Goal: Task Accomplishment & Management: Use online tool/utility

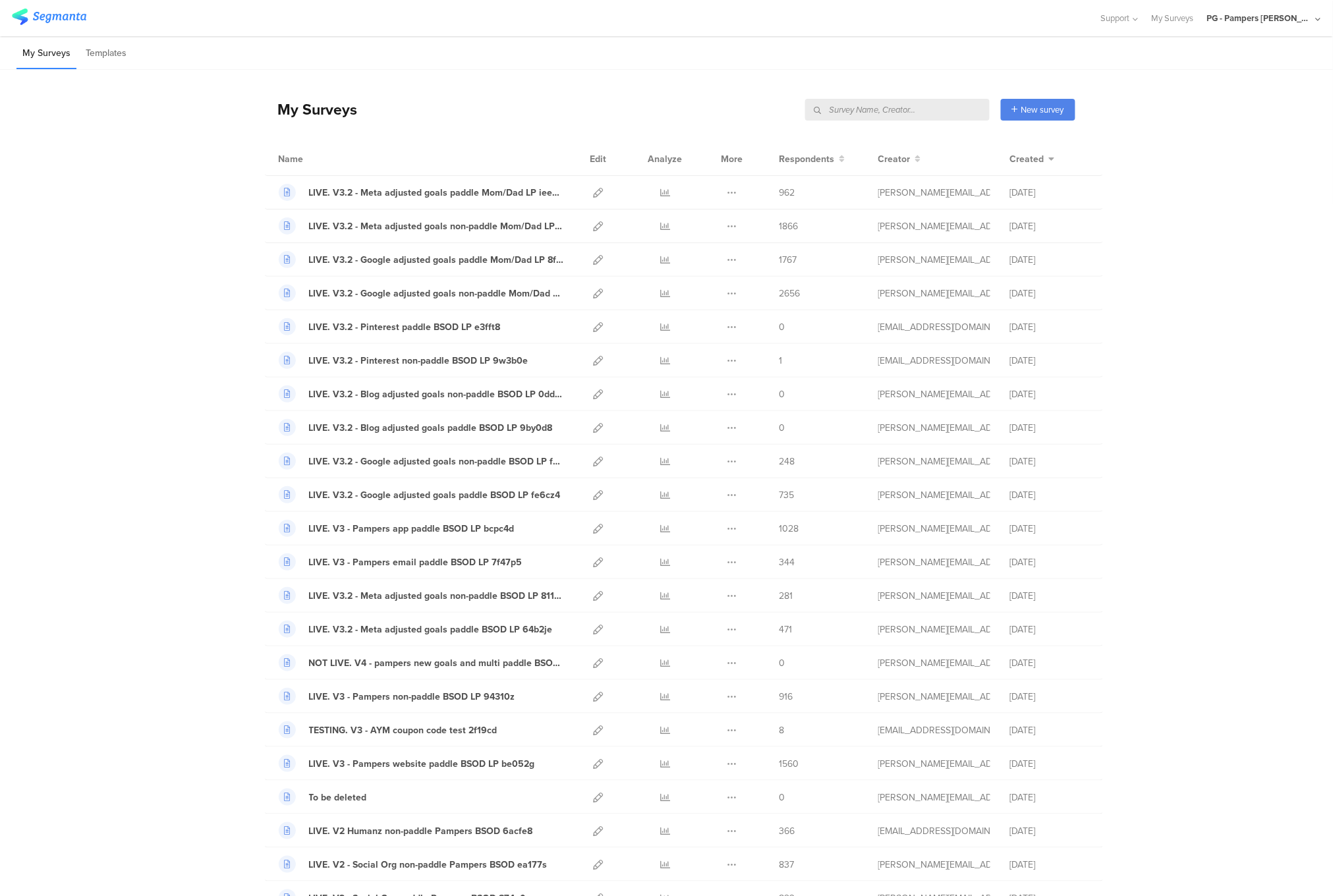
click at [935, 106] on input "text" at bounding box center [897, 109] width 185 height 22
paste input "874e0s"
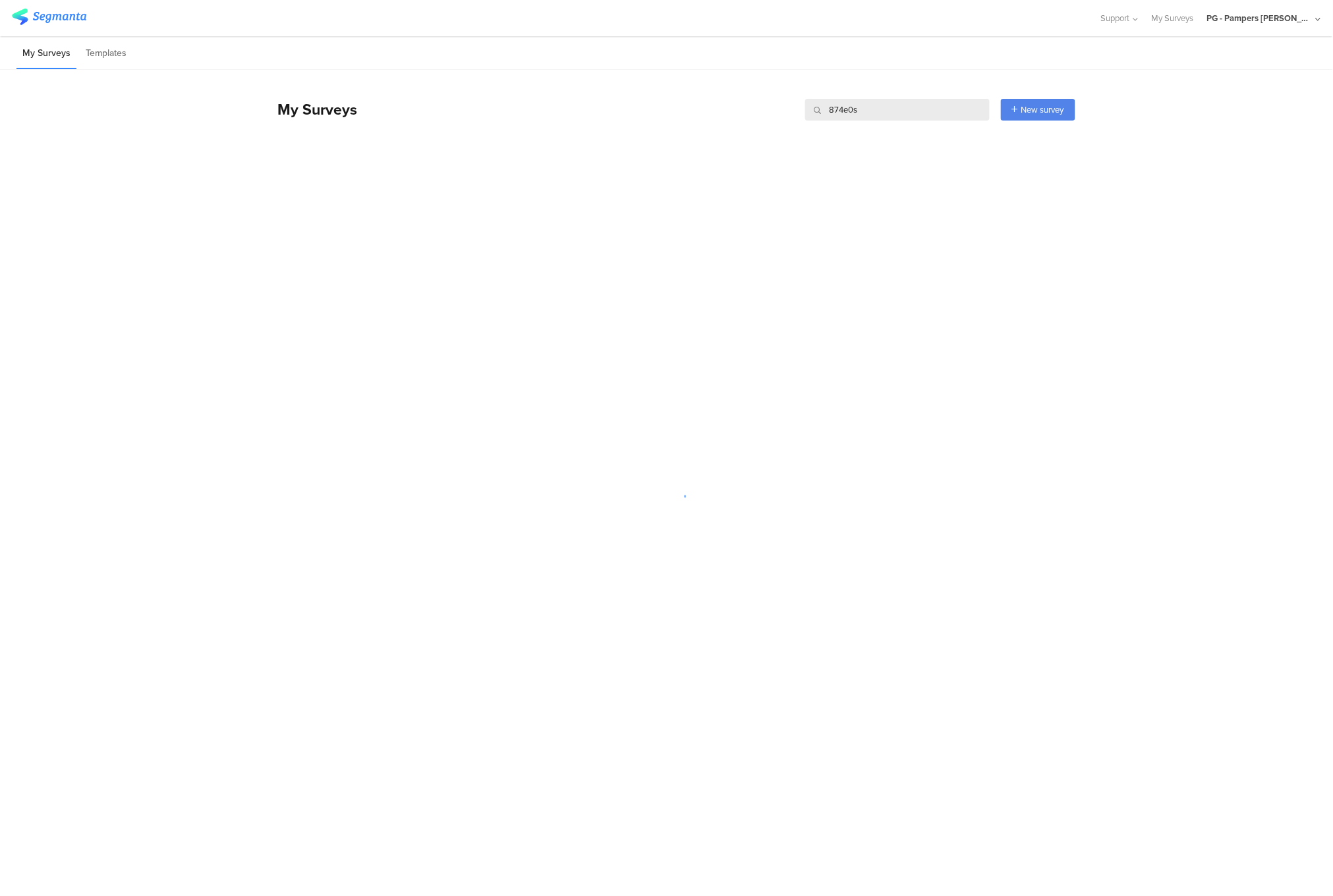
type input "874e0s"
click at [677, 98] on div "My Surveys 874e0s 874e0s New survey Start from scratch Choose from templates" at bounding box center [670, 109] width 811 height 53
click at [600, 194] on icon at bounding box center [598, 193] width 10 height 10
click at [866, 115] on input "874e0s" at bounding box center [897, 109] width 185 height 22
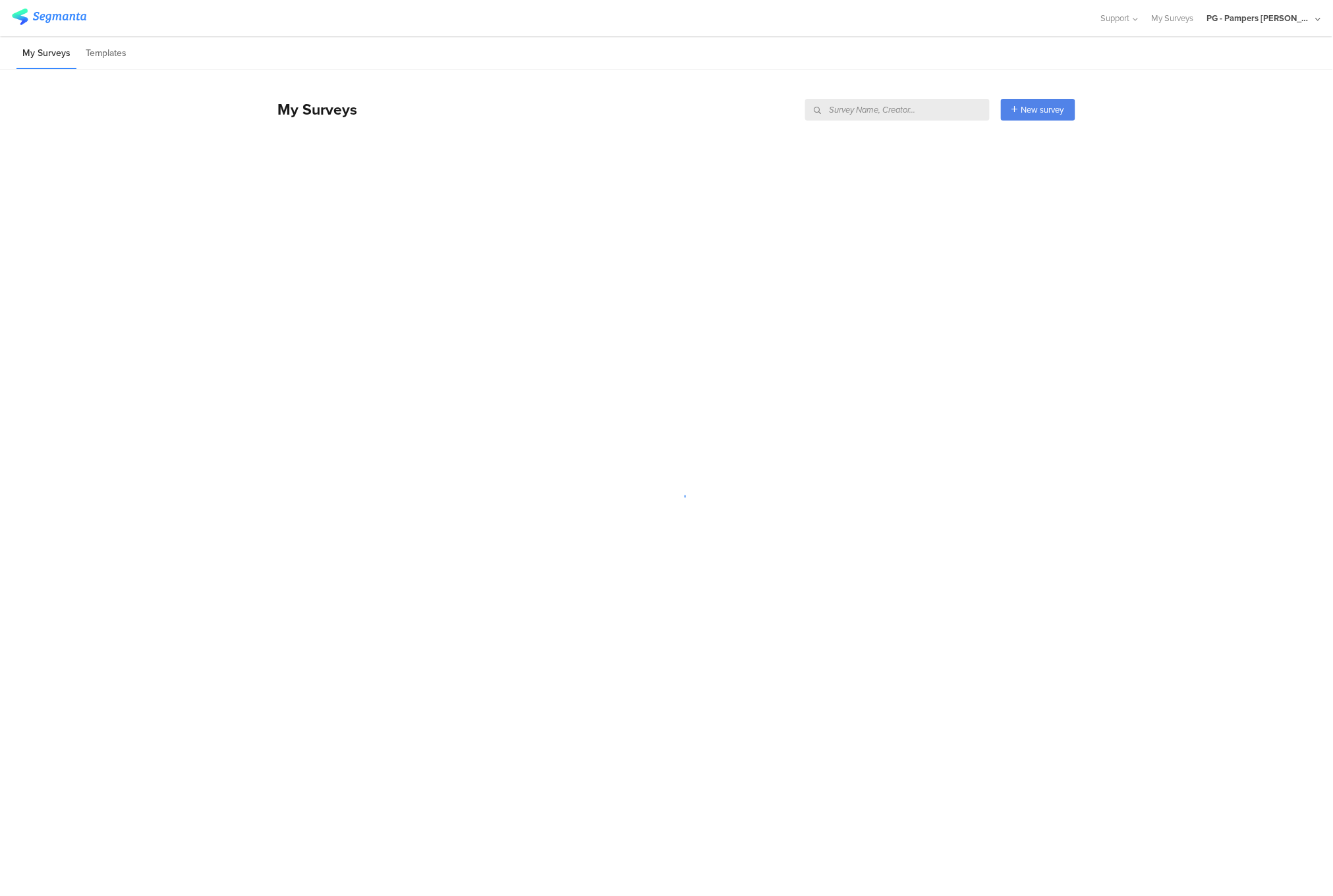
click at [867, 68] on div "My Surveys Templates" at bounding box center [666, 53] width 1333 height 33
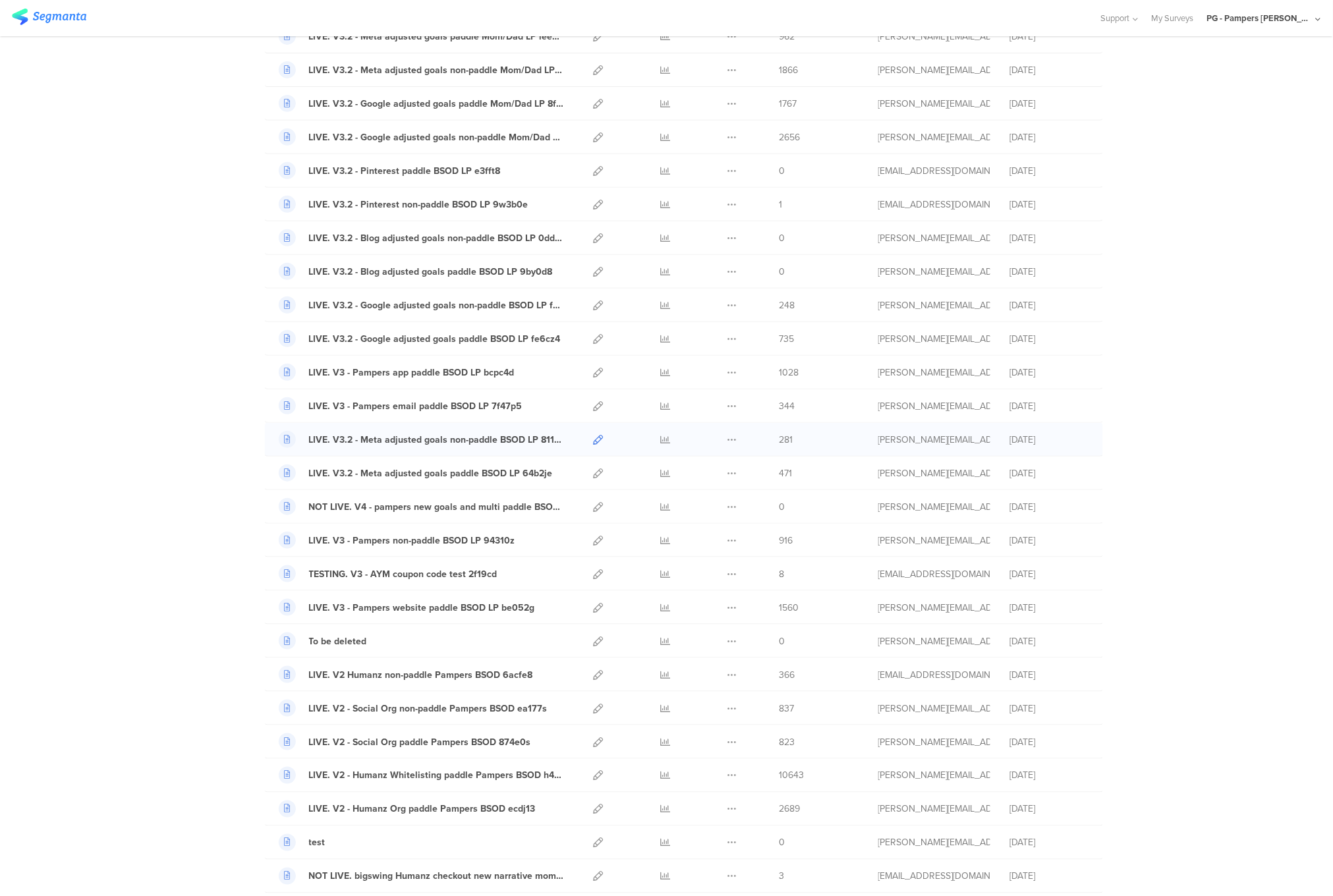
scroll to position [318, 0]
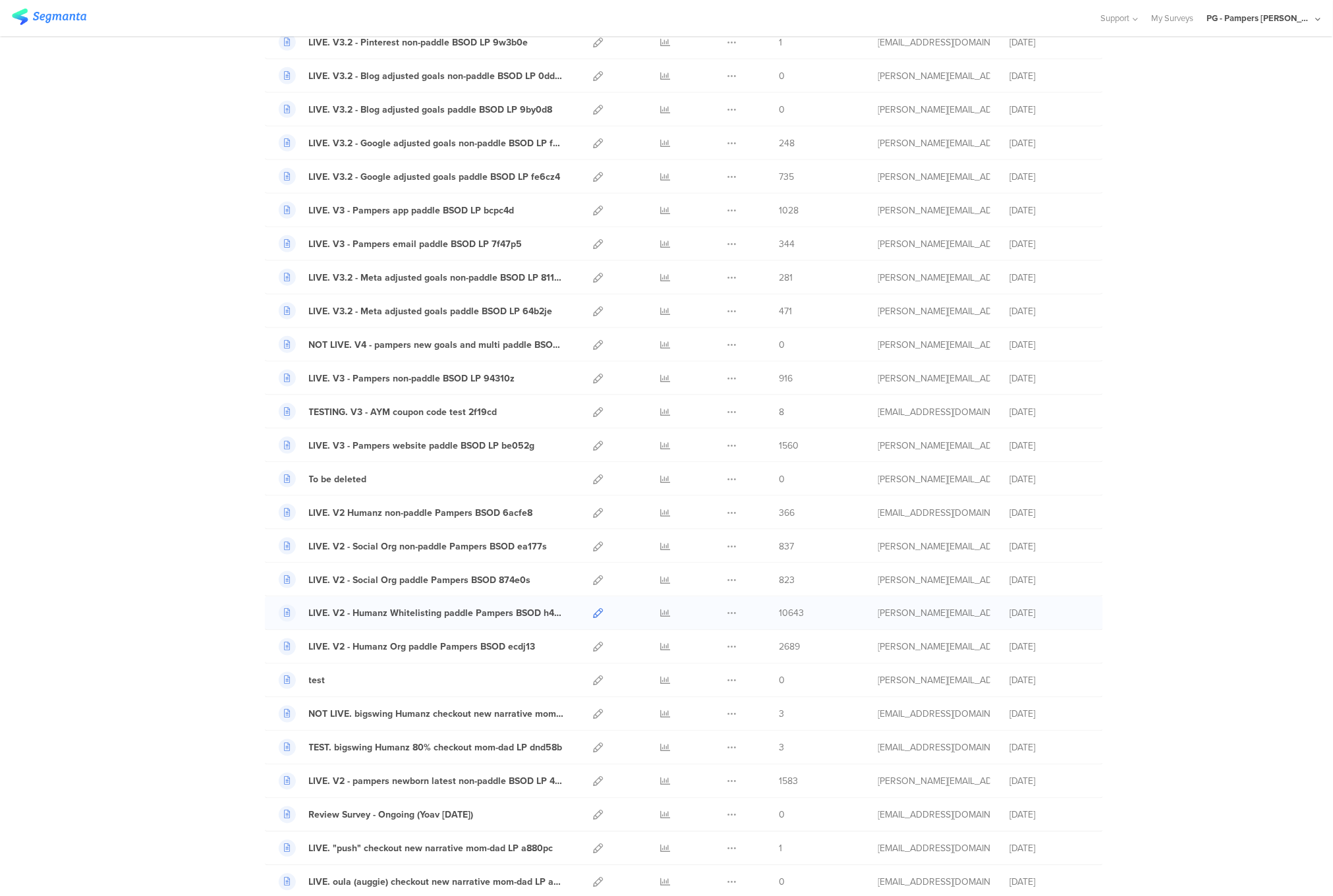
click at [595, 614] on icon at bounding box center [598, 613] width 10 height 10
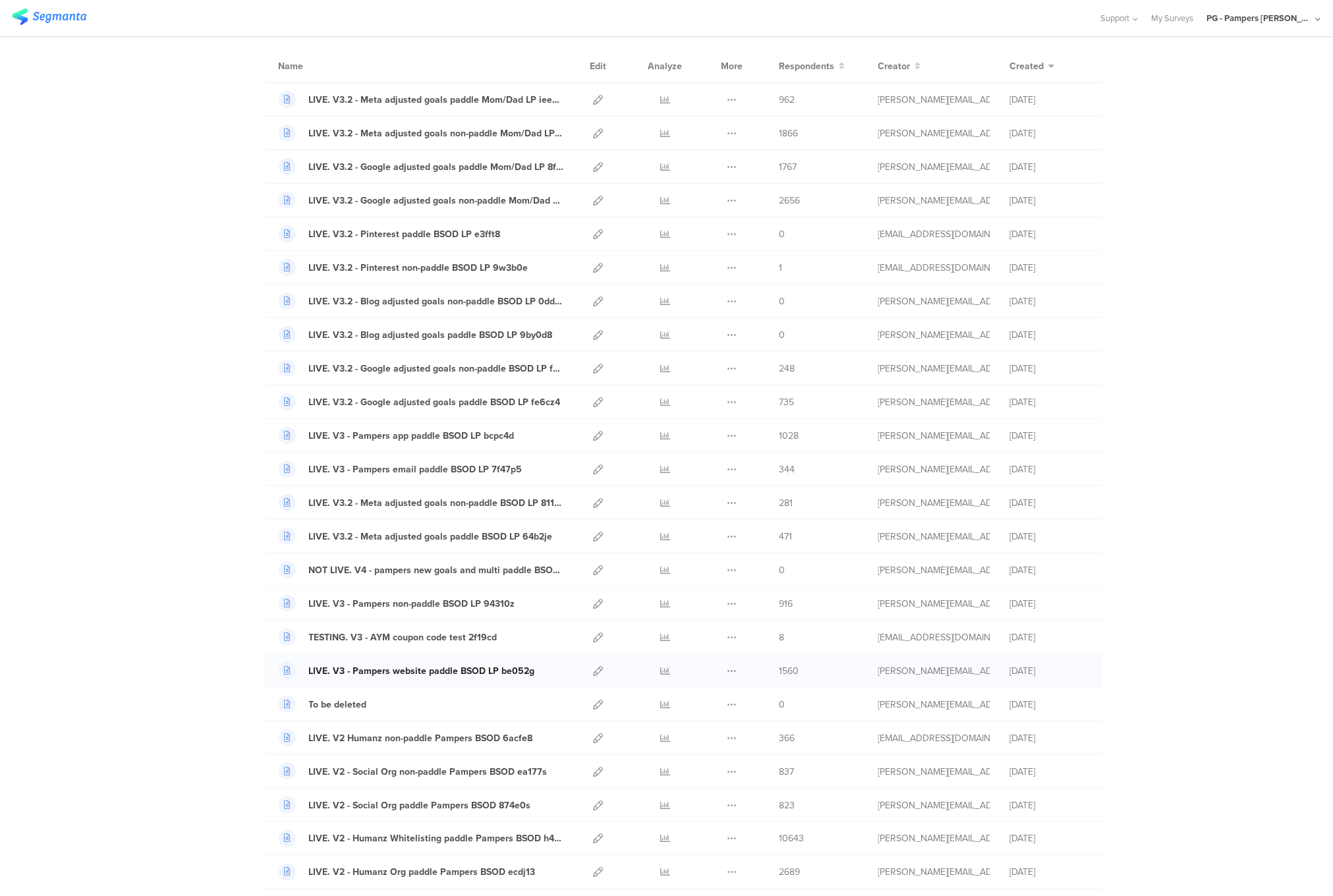
scroll to position [198, 0]
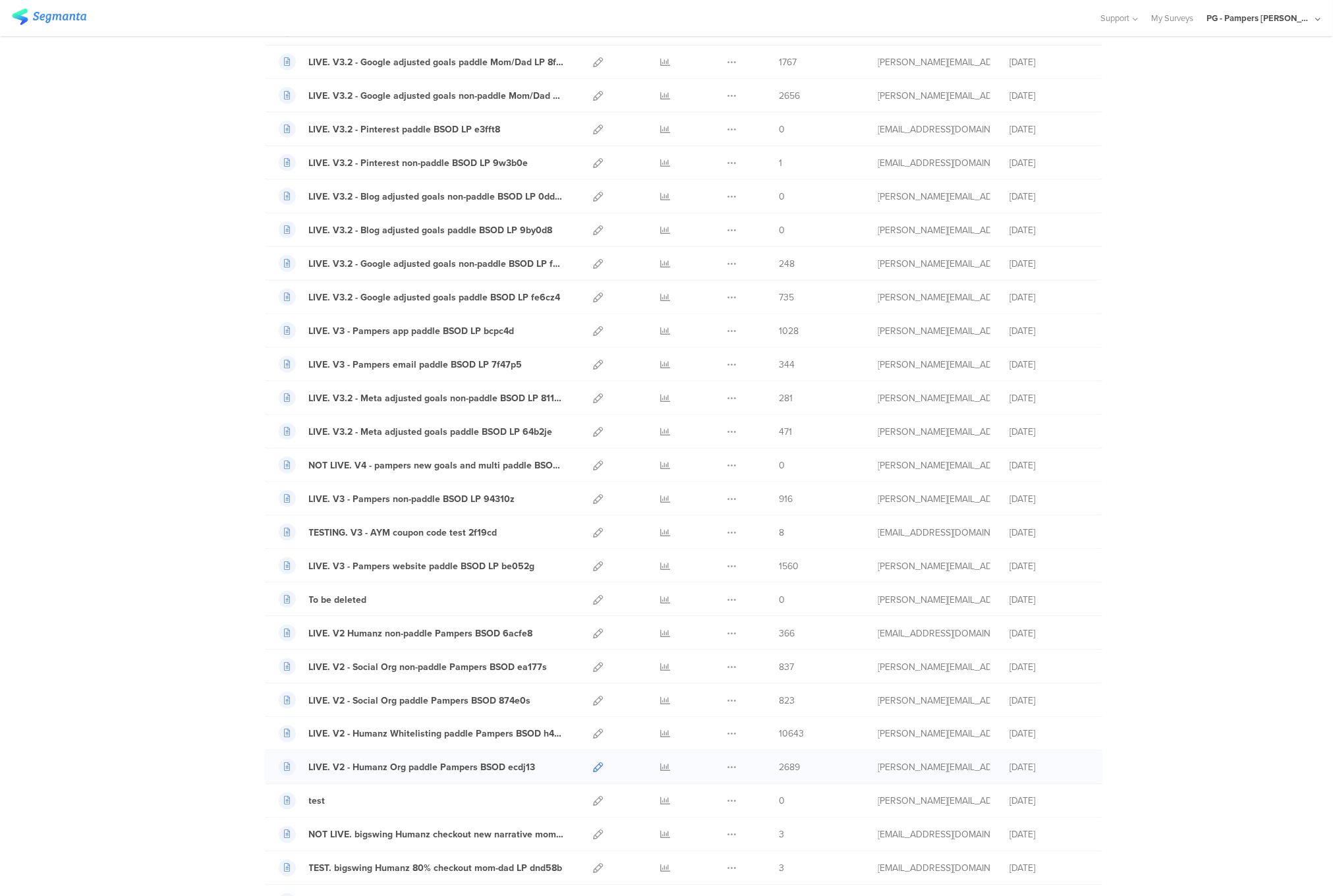
click at [593, 772] on icon at bounding box center [598, 768] width 10 height 10
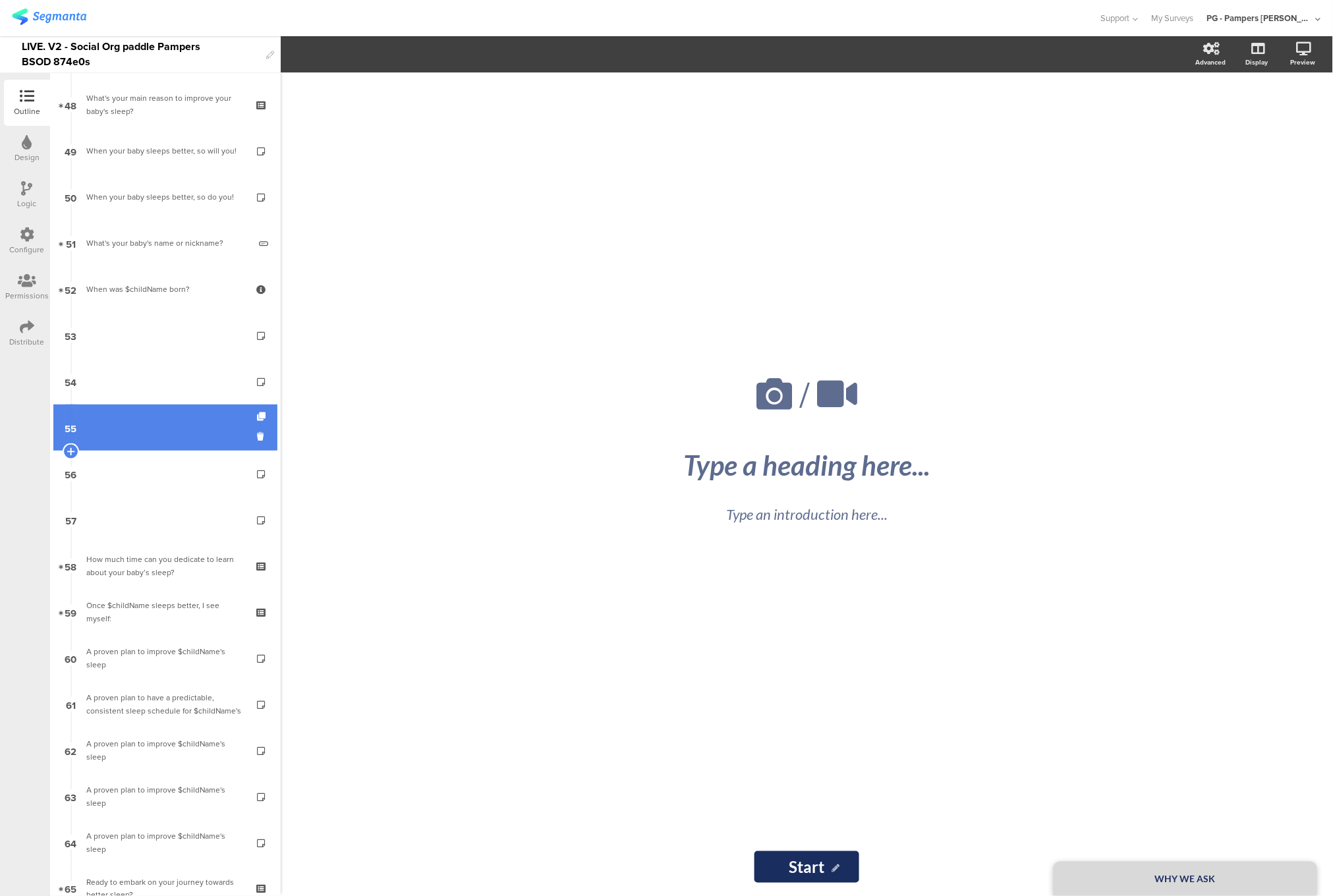
scroll to position [2303, 0]
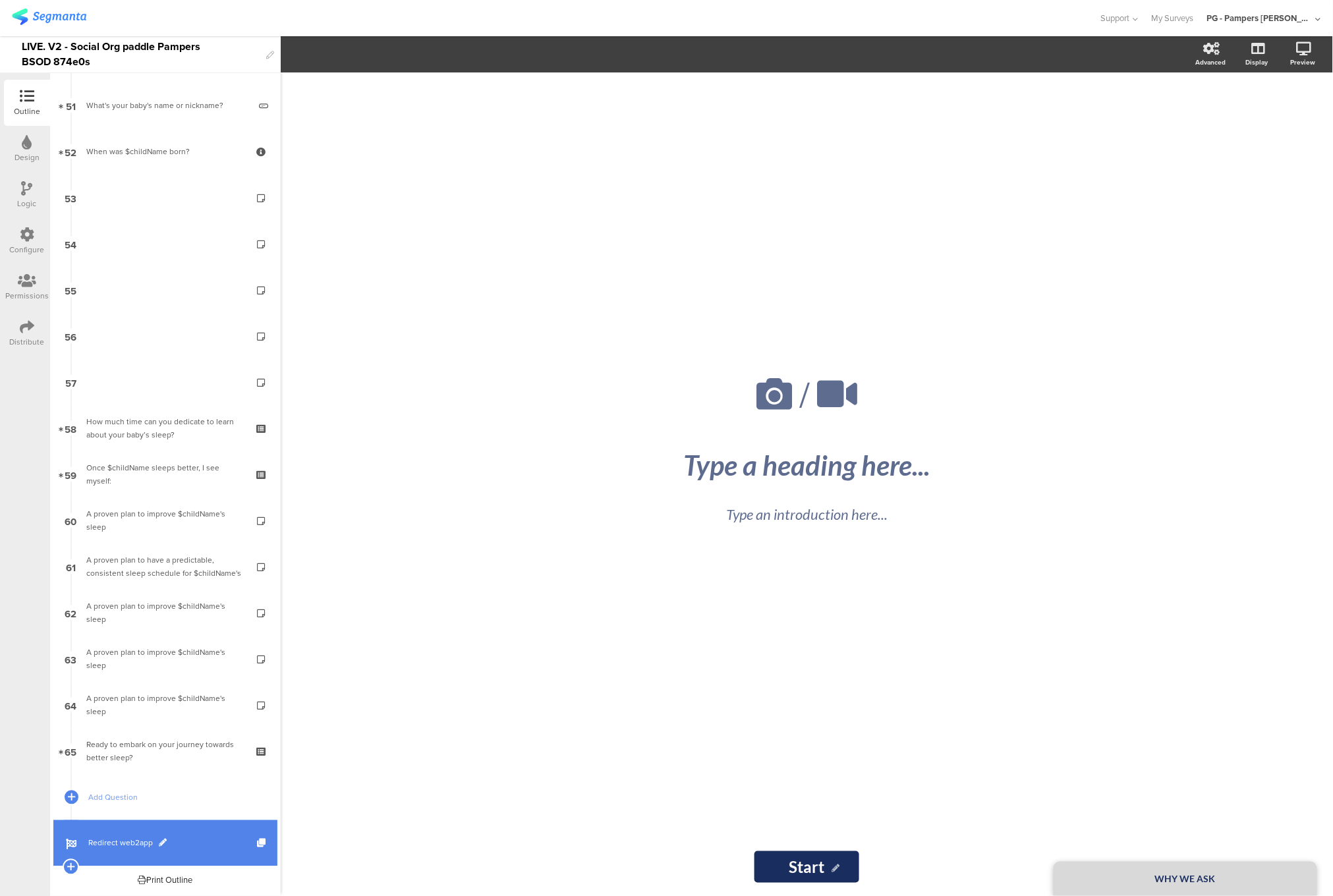
click at [123, 835] on link "Redirect web2app" at bounding box center [166, 843] width 224 height 46
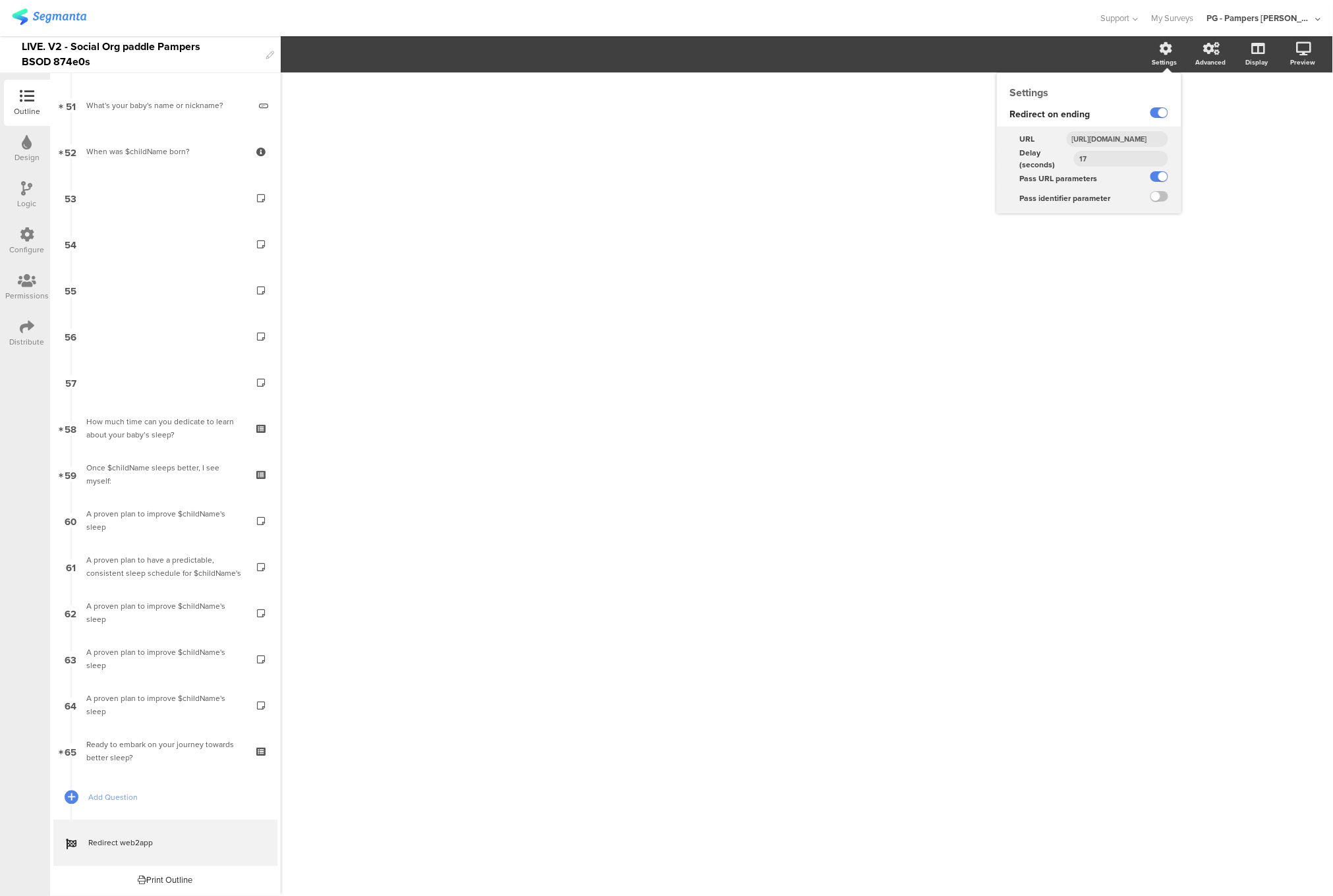
click at [1114, 137] on input "https://smartsleepcoach.com/finalize-account?sessionId=$sessionId&childName=$ch…" at bounding box center [1118, 139] width 102 height 16
click at [1107, 139] on input "https://smartsleepcoach.com/finalize-account?sessionId=$sessionId&childName=$ch…" at bounding box center [1118, 139] width 102 height 16
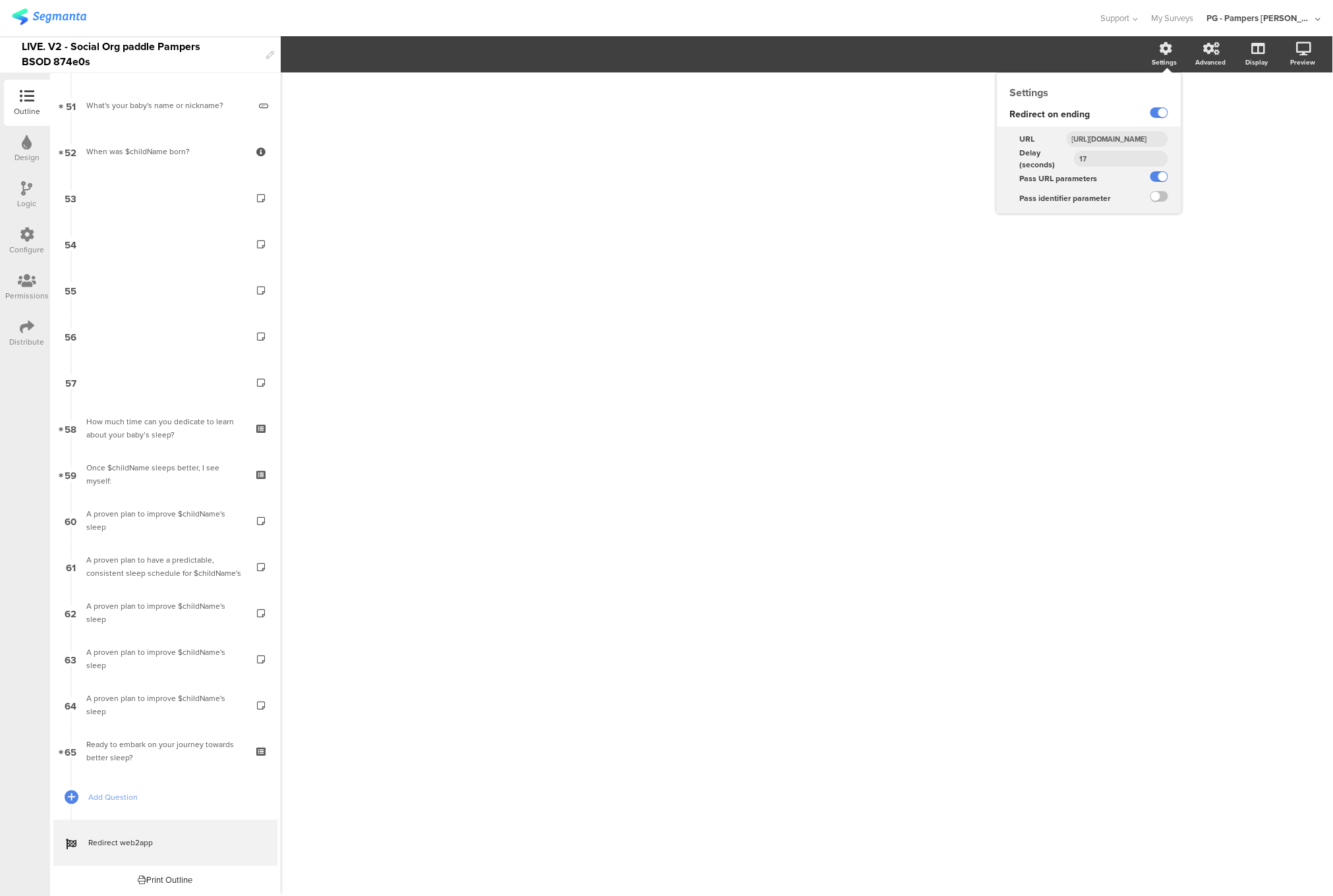
paste input "promocode&"
type input "https://smartsleepcoach.com/finalize-account?sessionId=$sessionId&childName=$ch…"
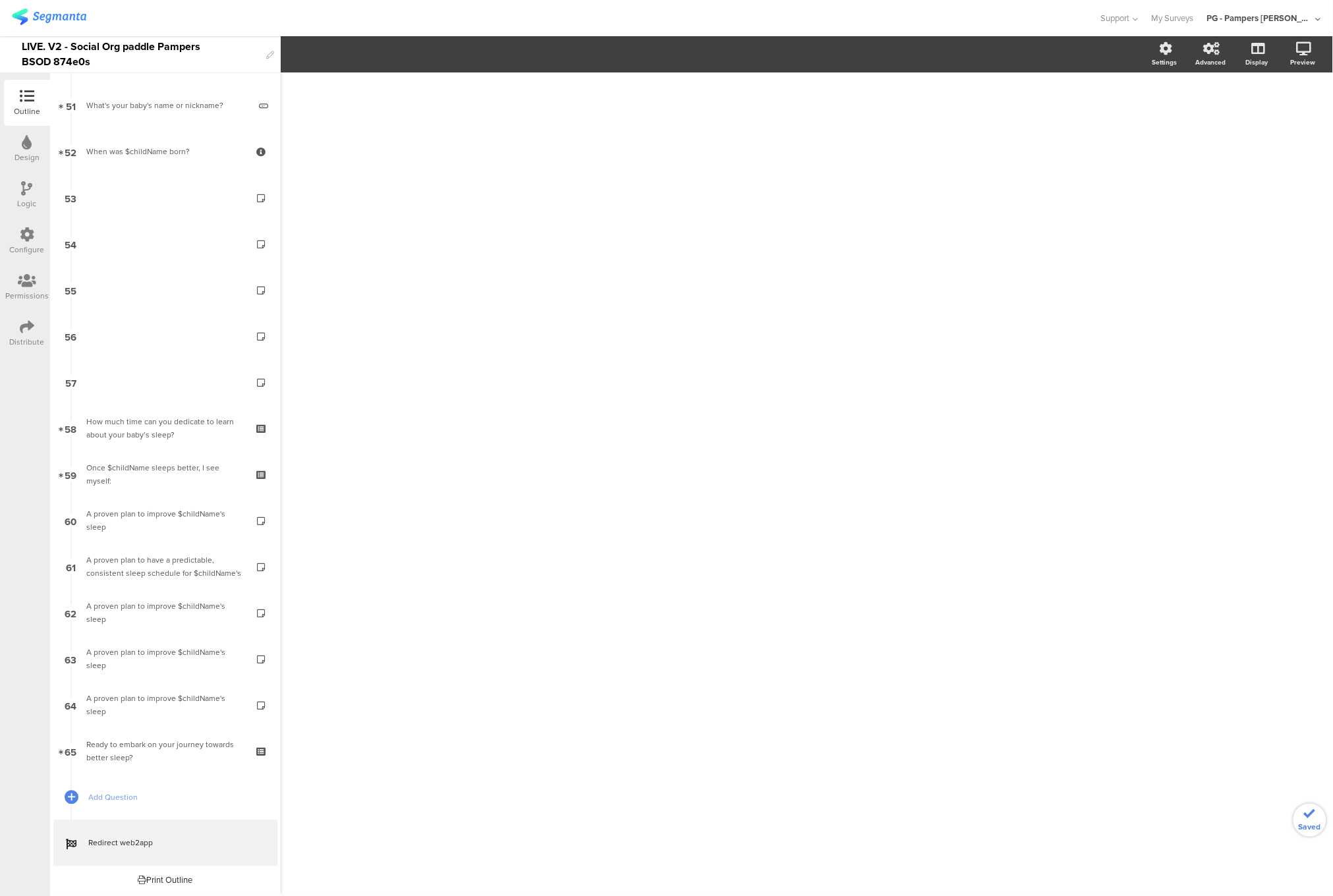
click at [1247, 172] on div "/" at bounding box center [806, 484] width 1052 height 824
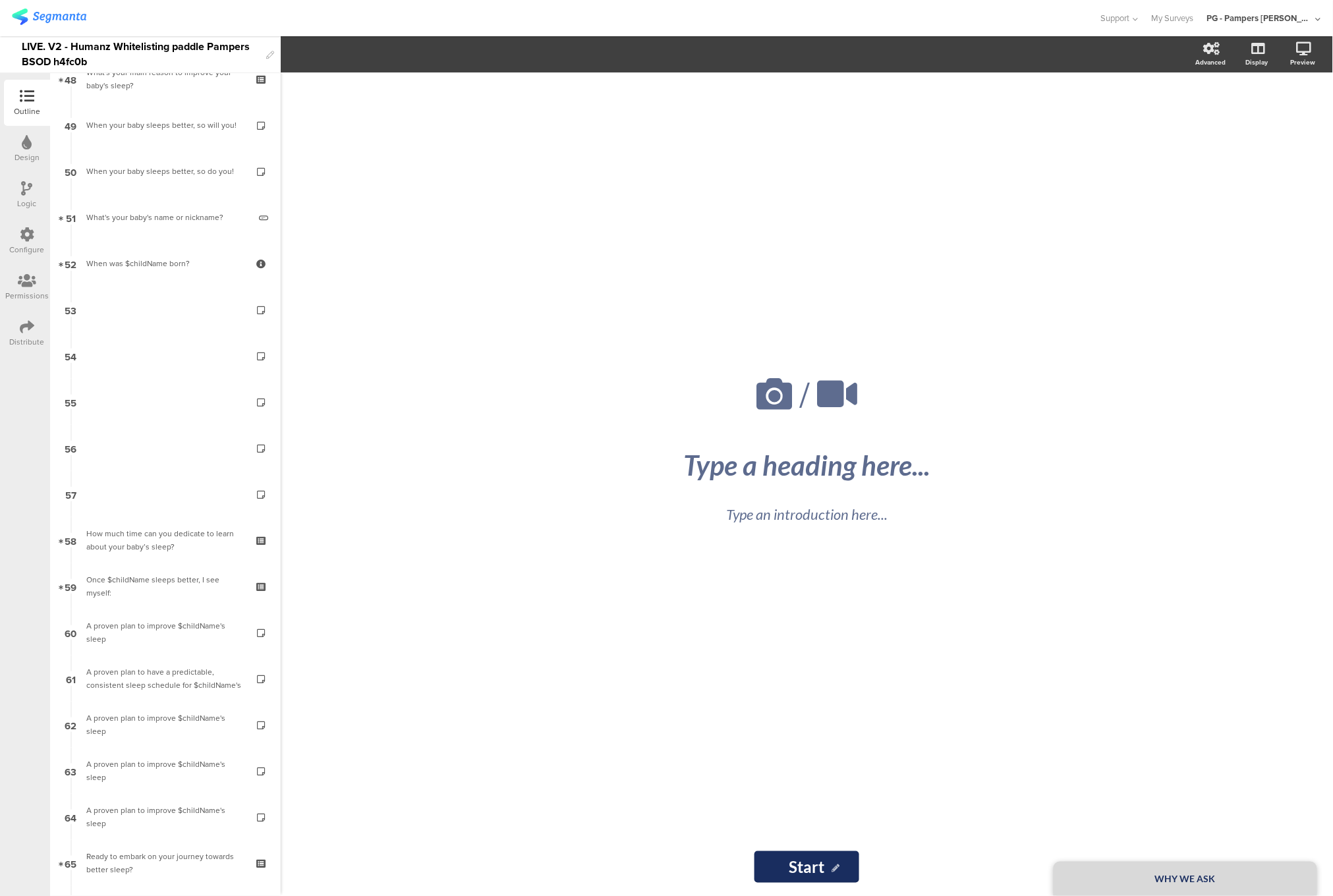
scroll to position [2303, 0]
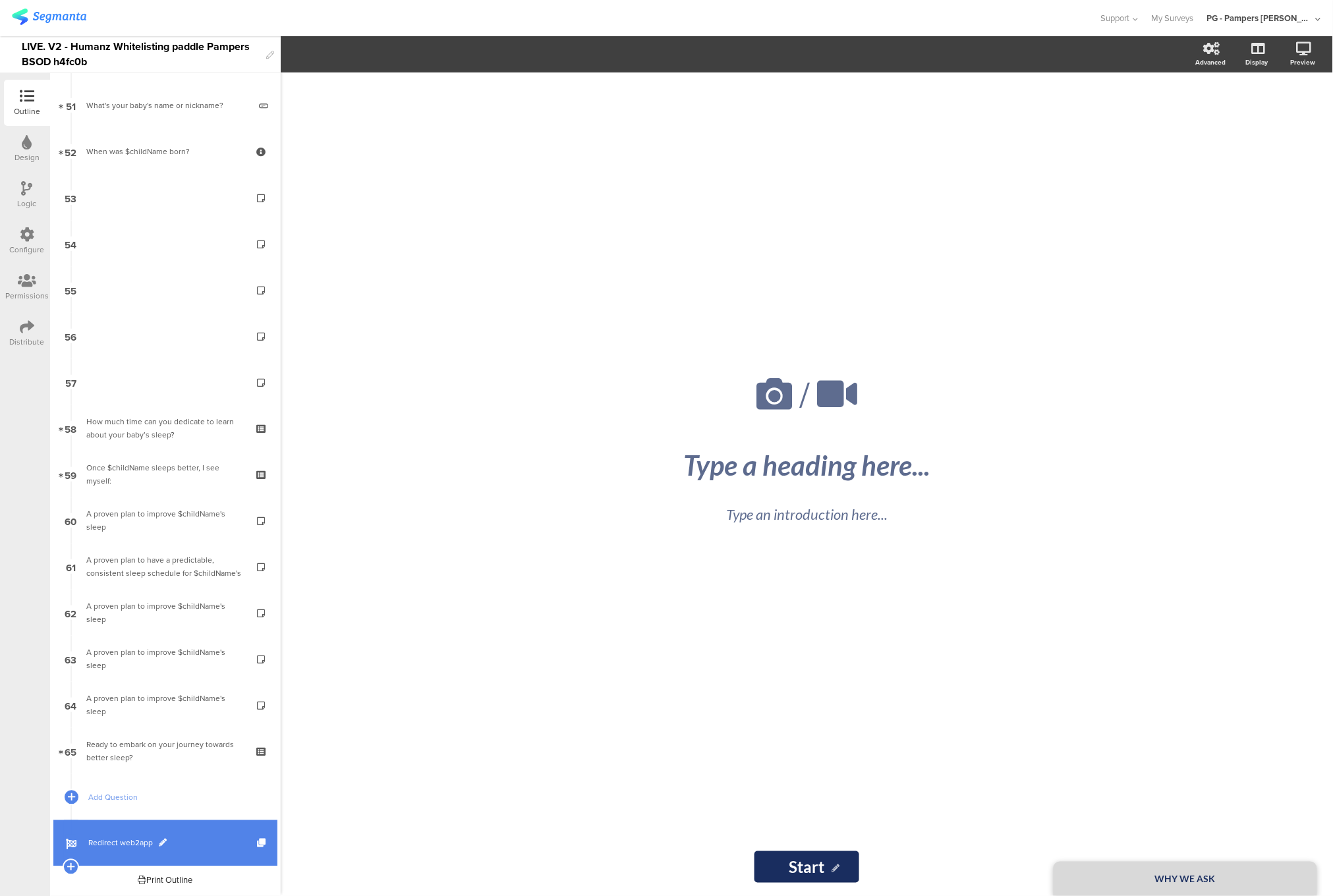
click at [107, 851] on link "Redirect web2app" at bounding box center [166, 843] width 224 height 46
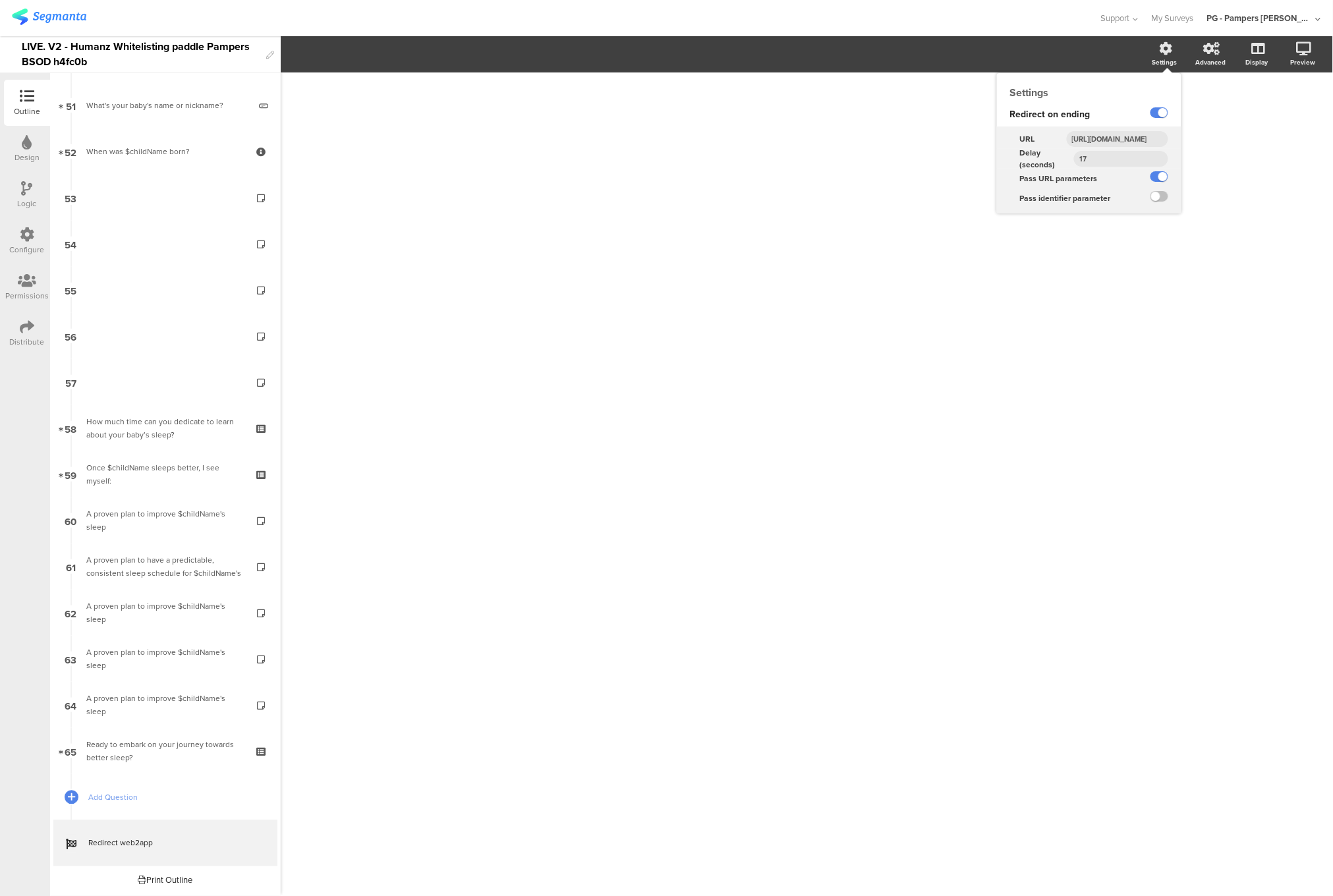
click at [1102, 141] on input "https://smartsleepcoach.com/finalize-account?sessionId=$sessionId&childName=$ch…" at bounding box center [1118, 139] width 102 height 16
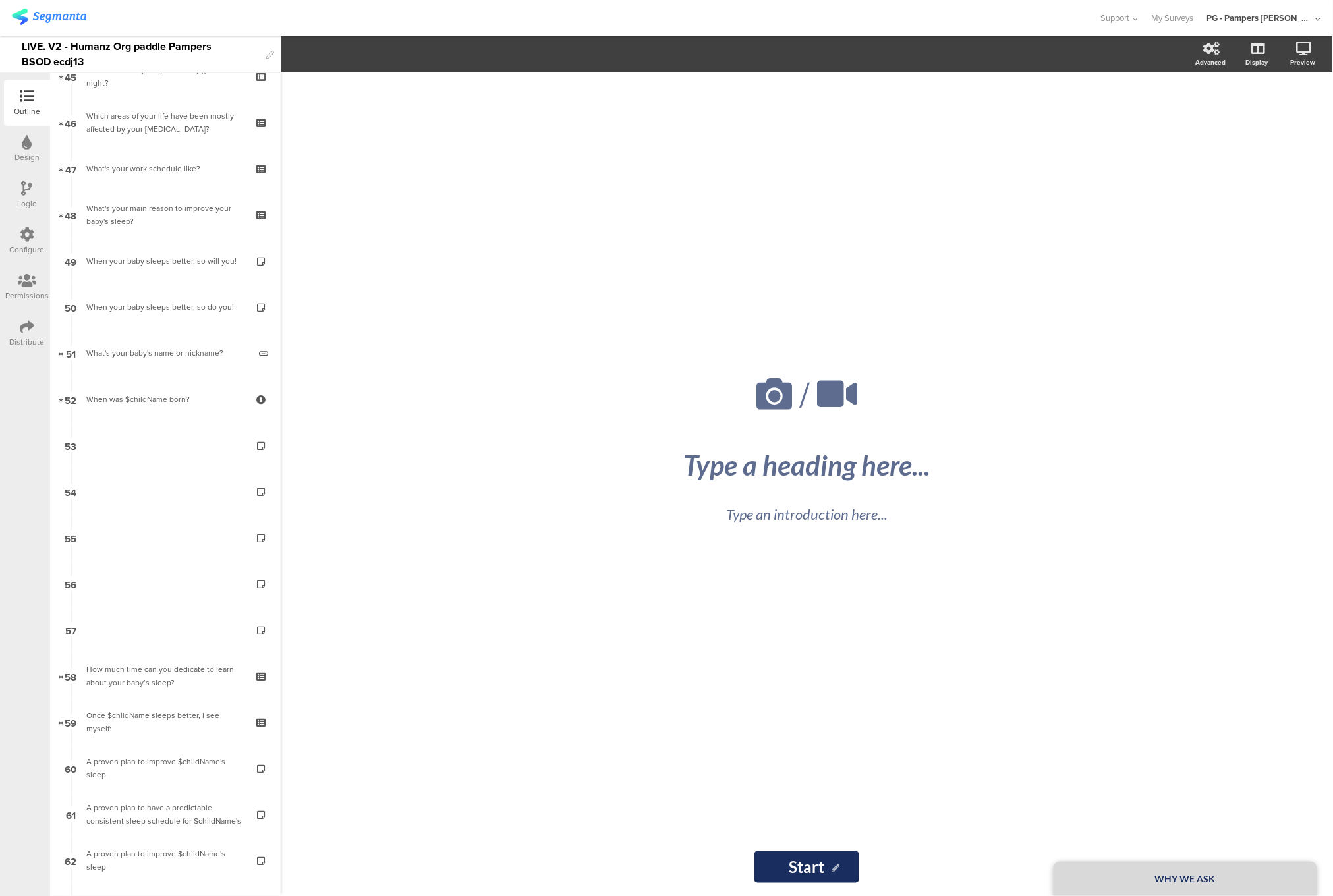
scroll to position [2303, 0]
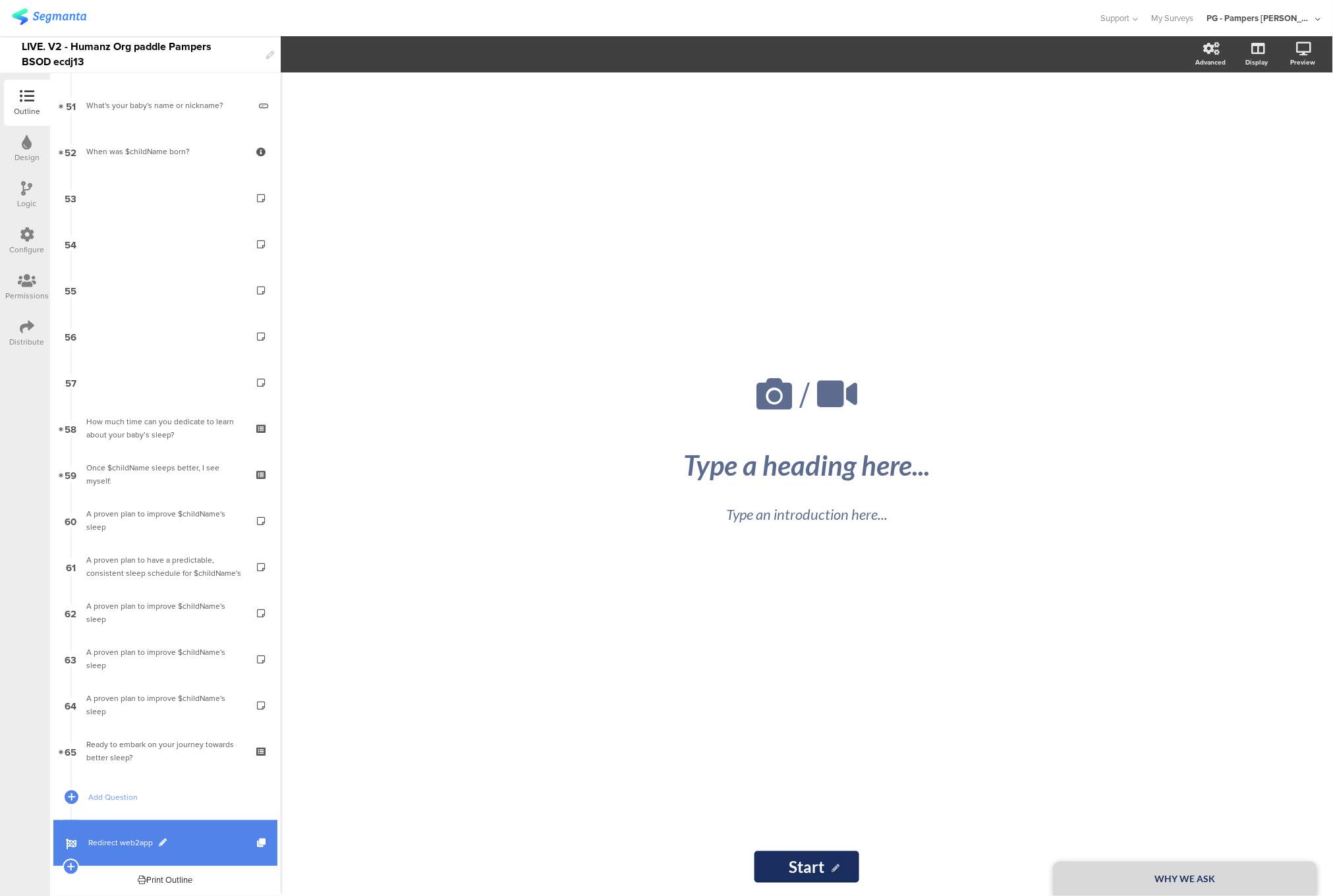
click at [111, 839] on span "Redirect web2app" at bounding box center [173, 843] width 169 height 13
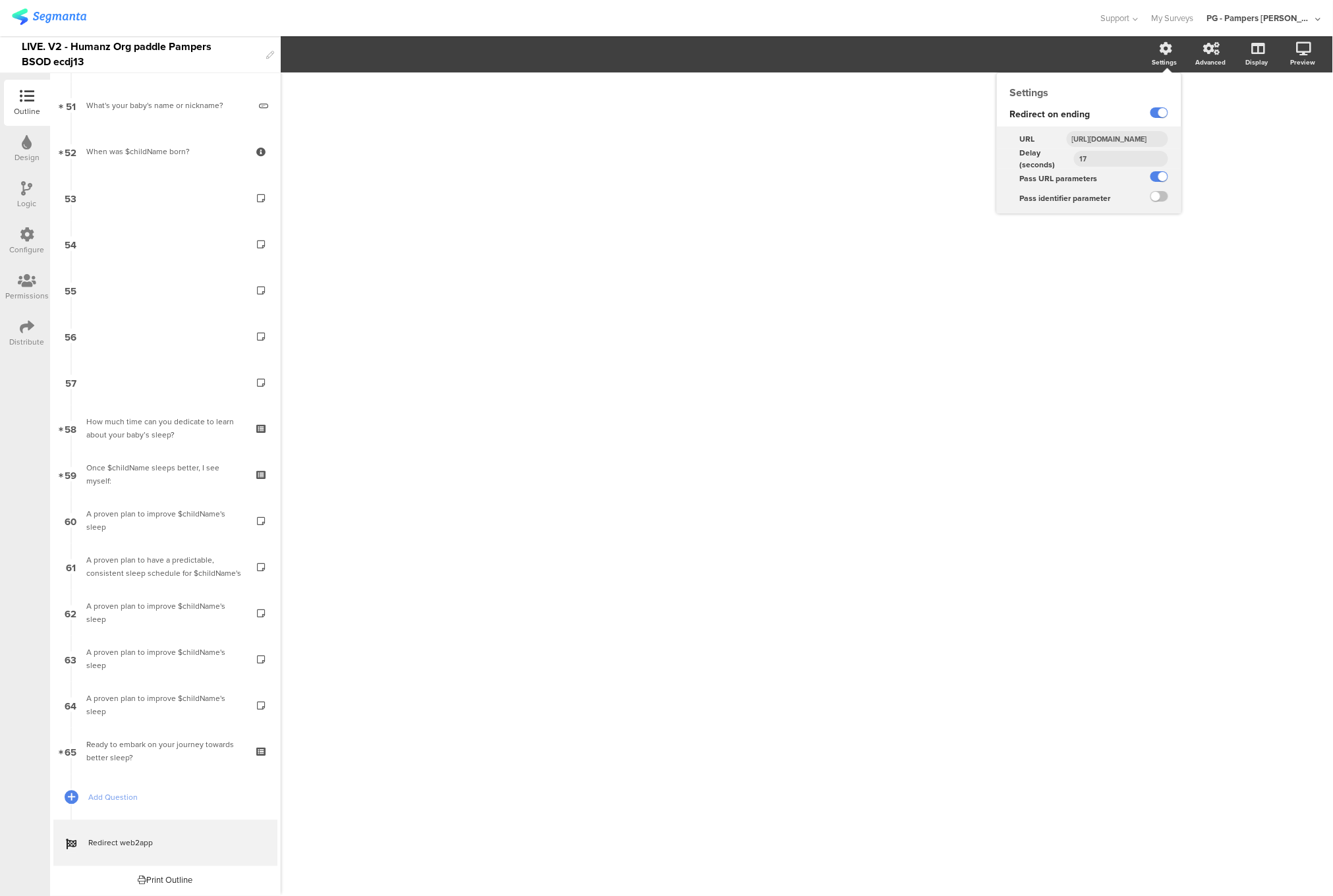
click at [1115, 140] on input "[URL][DOMAIN_NAME]" at bounding box center [1118, 139] width 102 height 16
